Goal: Navigation & Orientation: Understand site structure

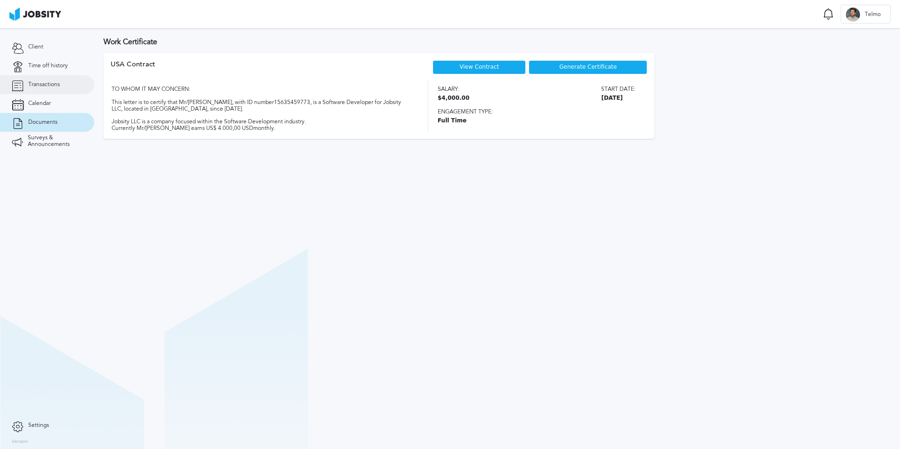
click at [38, 86] on span "Transactions" at bounding box center [44, 84] width 32 height 7
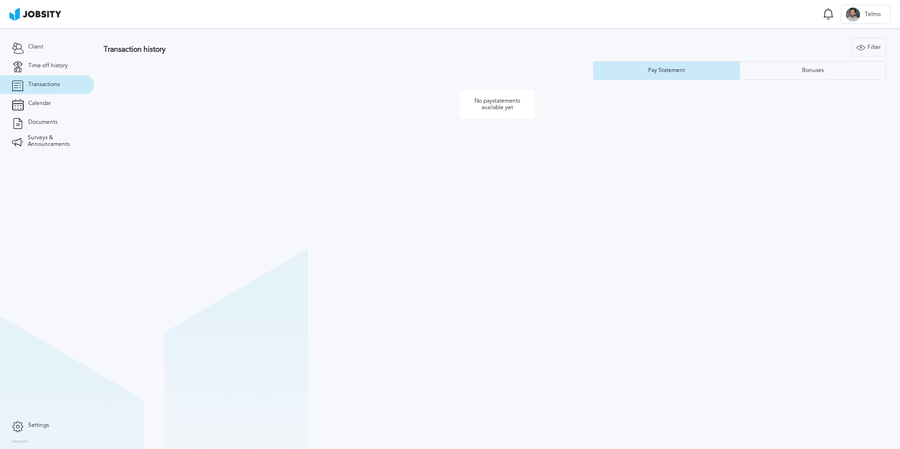
click at [70, 75] on link "Transactions" at bounding box center [47, 84] width 94 height 19
click at [70, 66] on link "Time off history" at bounding box center [47, 65] width 94 height 19
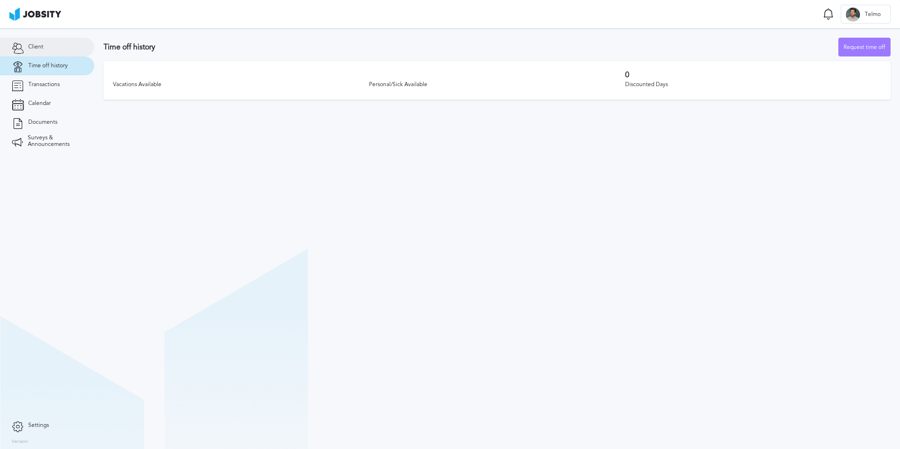
click at [43, 50] on link "Client" at bounding box center [47, 47] width 94 height 19
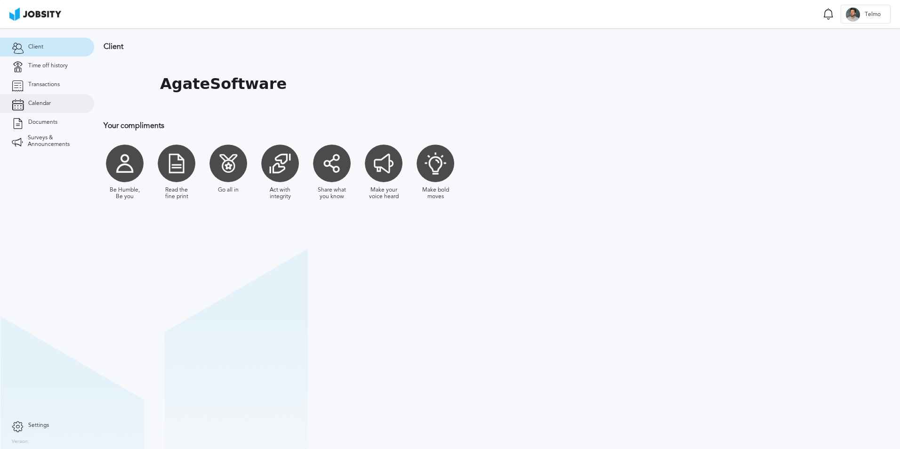
click at [31, 101] on span "Calendar" at bounding box center [39, 103] width 23 height 7
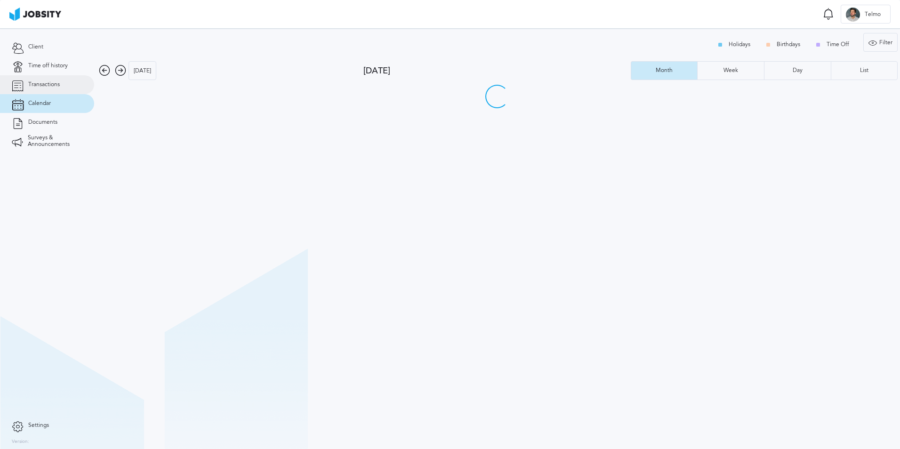
click at [38, 90] on link "Transactions" at bounding box center [47, 84] width 94 height 19
